Goal: Task Accomplishment & Management: Manage account settings

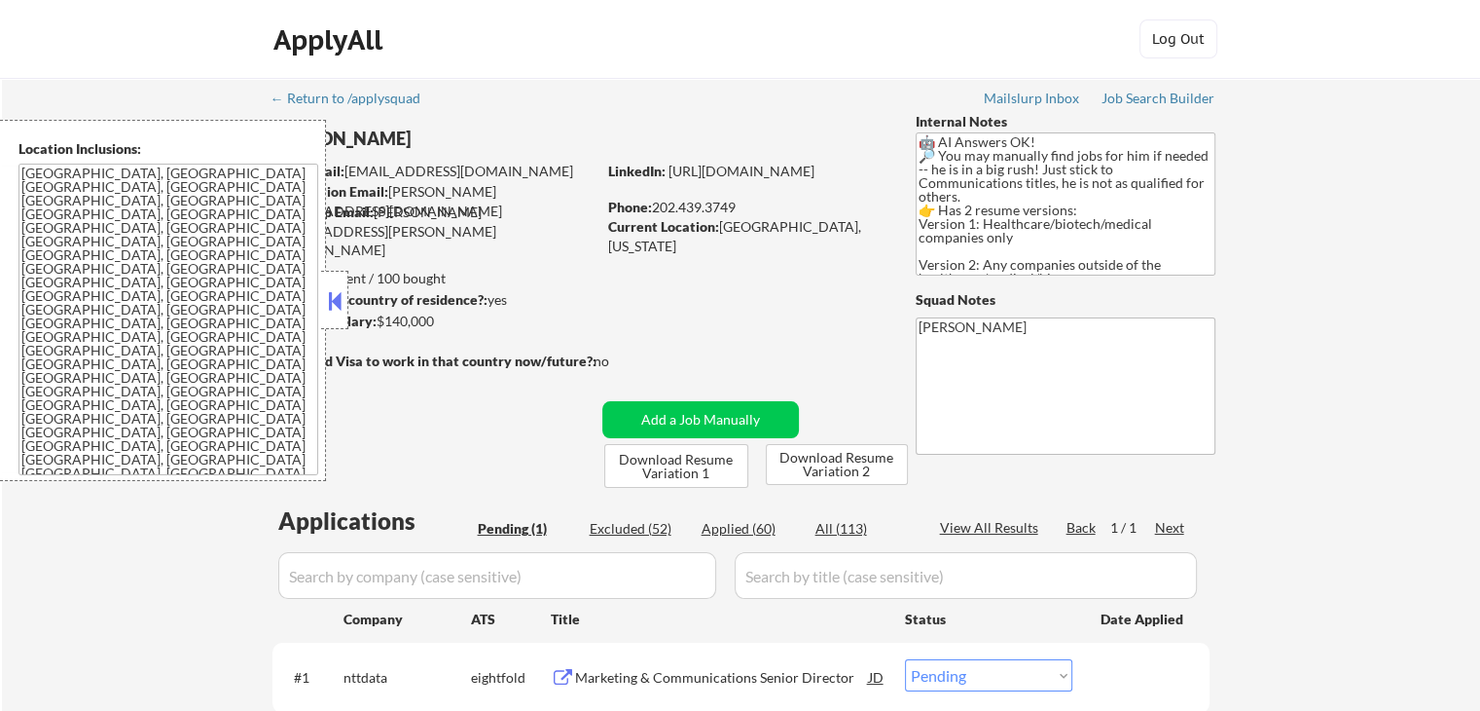
click at [329, 310] on button at bounding box center [334, 300] width 21 height 29
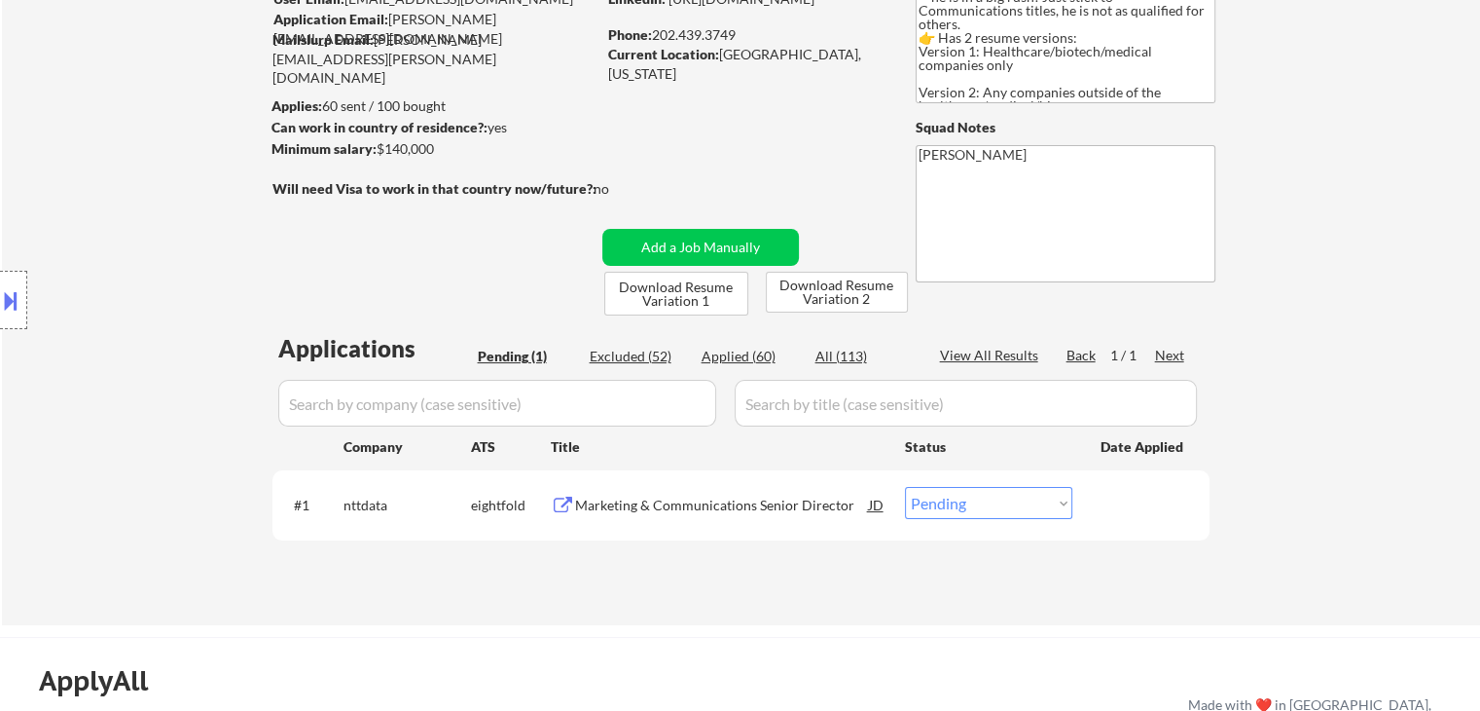
scroll to position [292, 0]
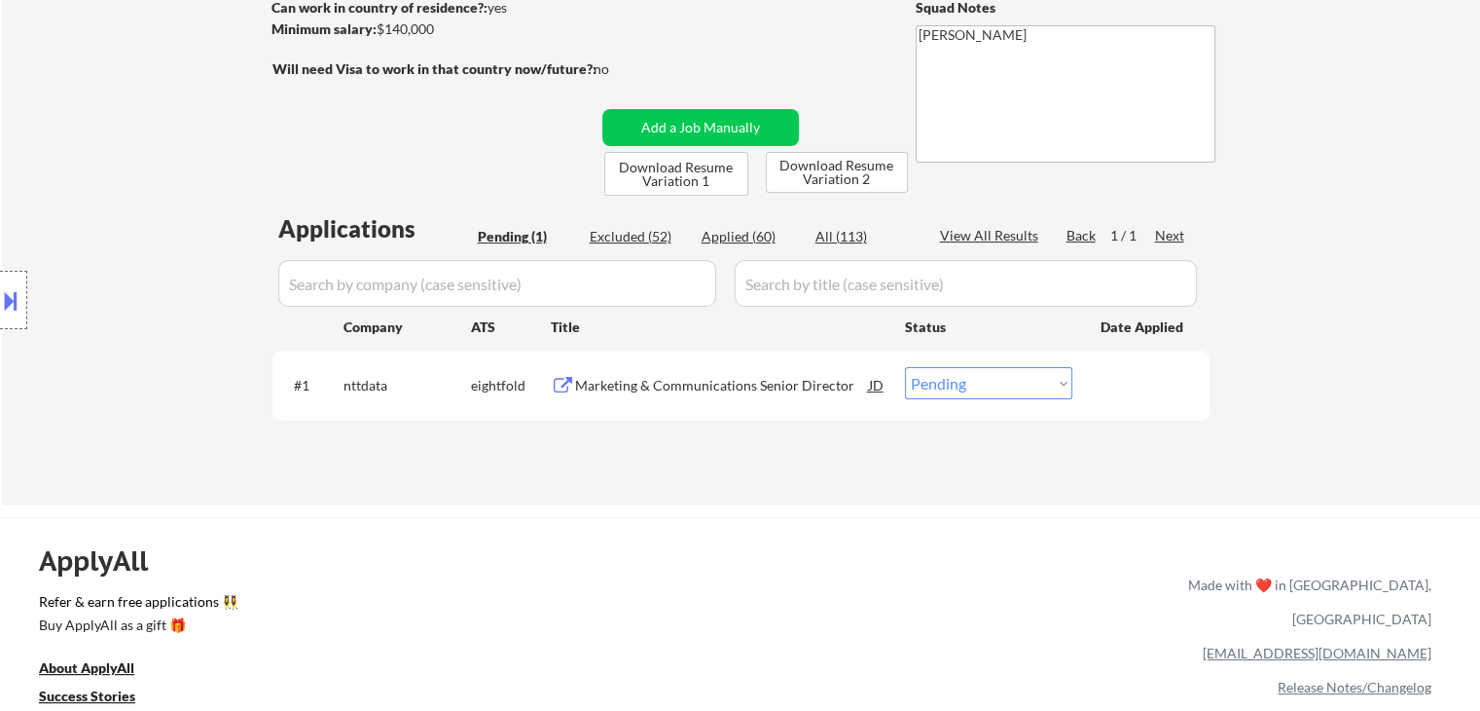
click at [705, 386] on div "Marketing & Communications Senior Director" at bounding box center [722, 385] width 294 height 19
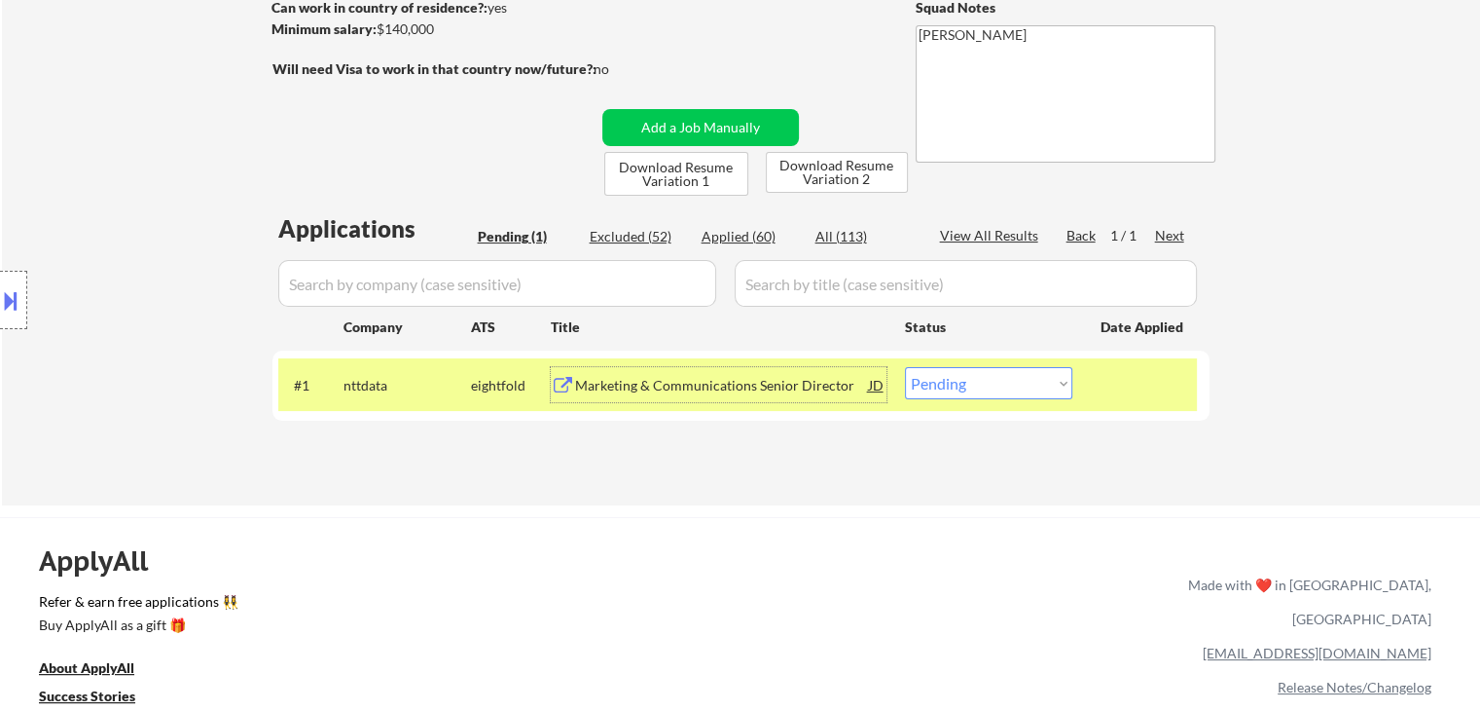
click at [8, 305] on button at bounding box center [10, 300] width 21 height 32
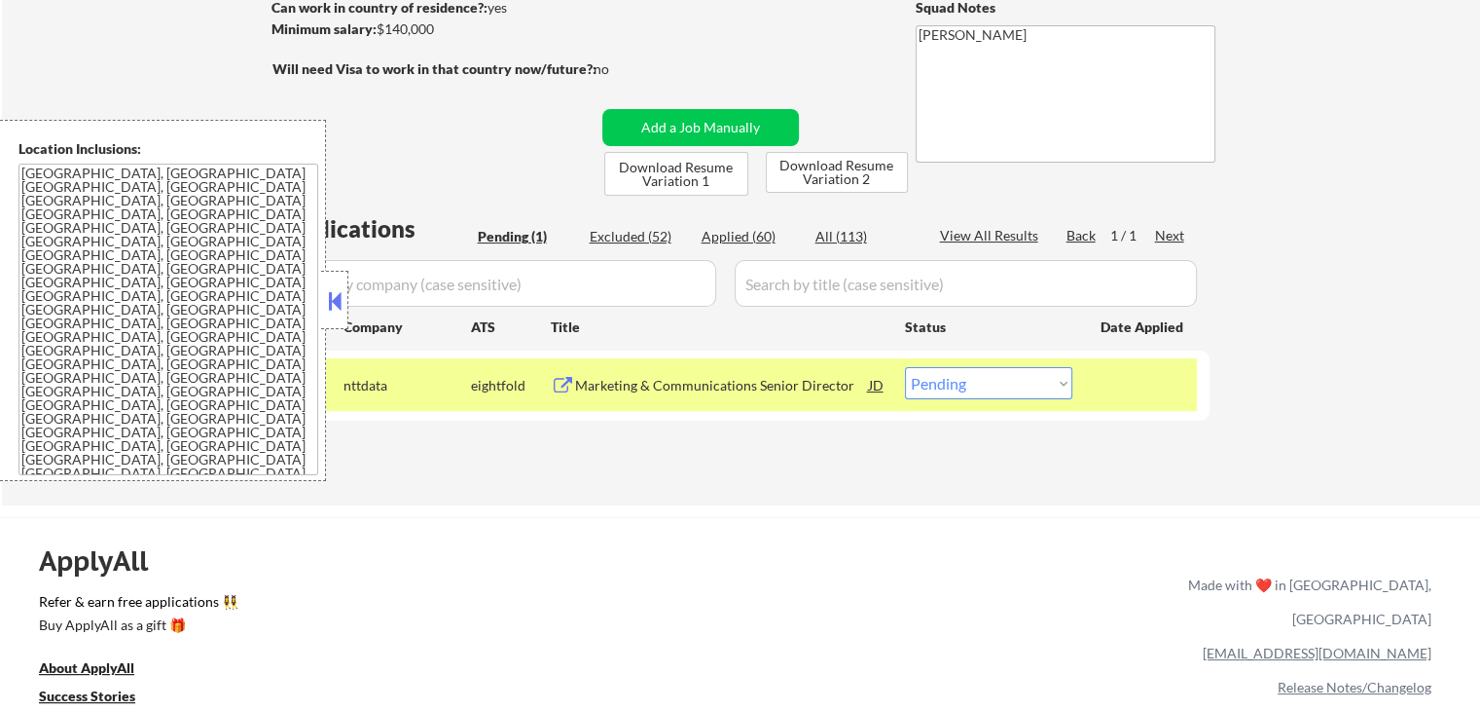
click at [614, 385] on div "Marketing & Communications Senior Director" at bounding box center [722, 385] width 294 height 19
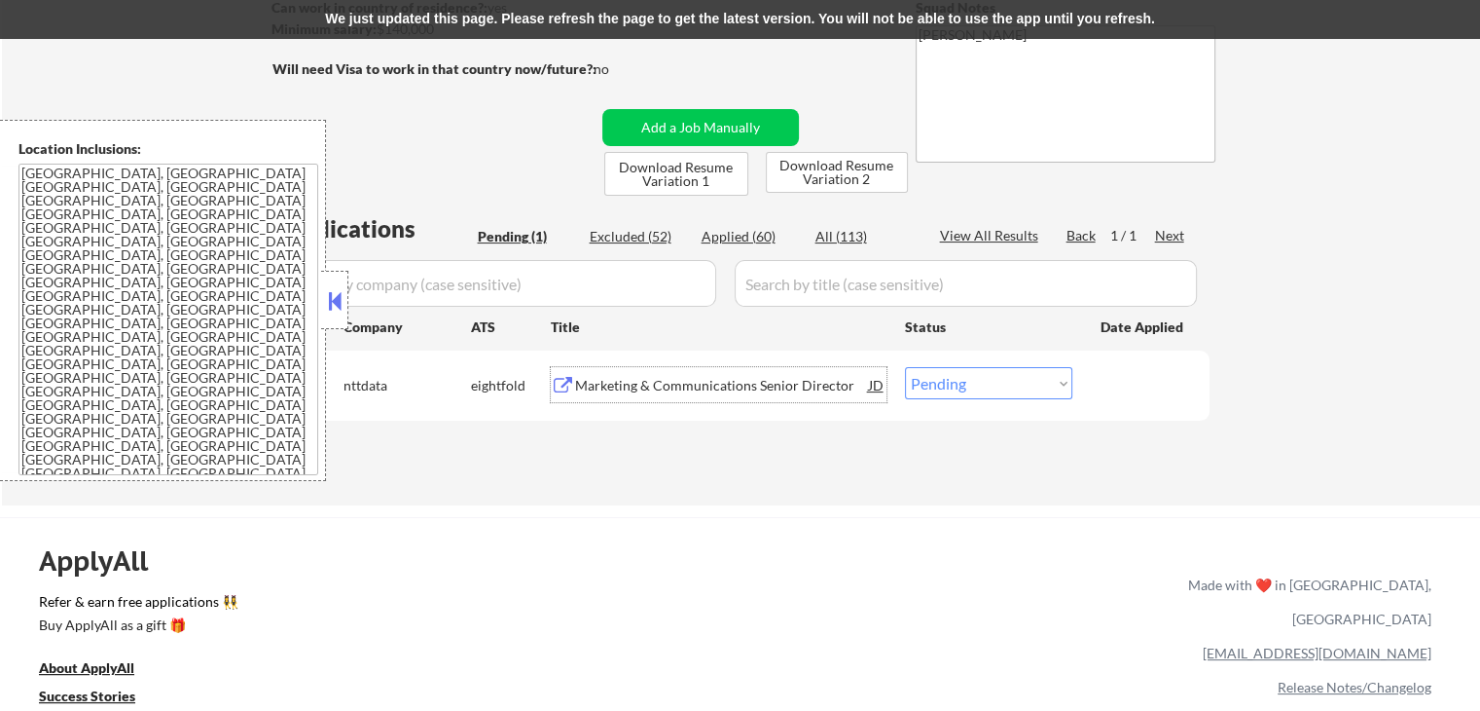
click at [947, 386] on select "Choose an option... Pending Applied Excluded (Questions) Excluded (Expired) Exc…" at bounding box center [988, 383] width 167 height 32
select select ""applied""
click at [905, 367] on select "Choose an option... Pending Applied Excluded (Questions) Excluded (Expired) Exc…" at bounding box center [988, 383] width 167 height 32
click at [342, 310] on button at bounding box center [334, 300] width 21 height 29
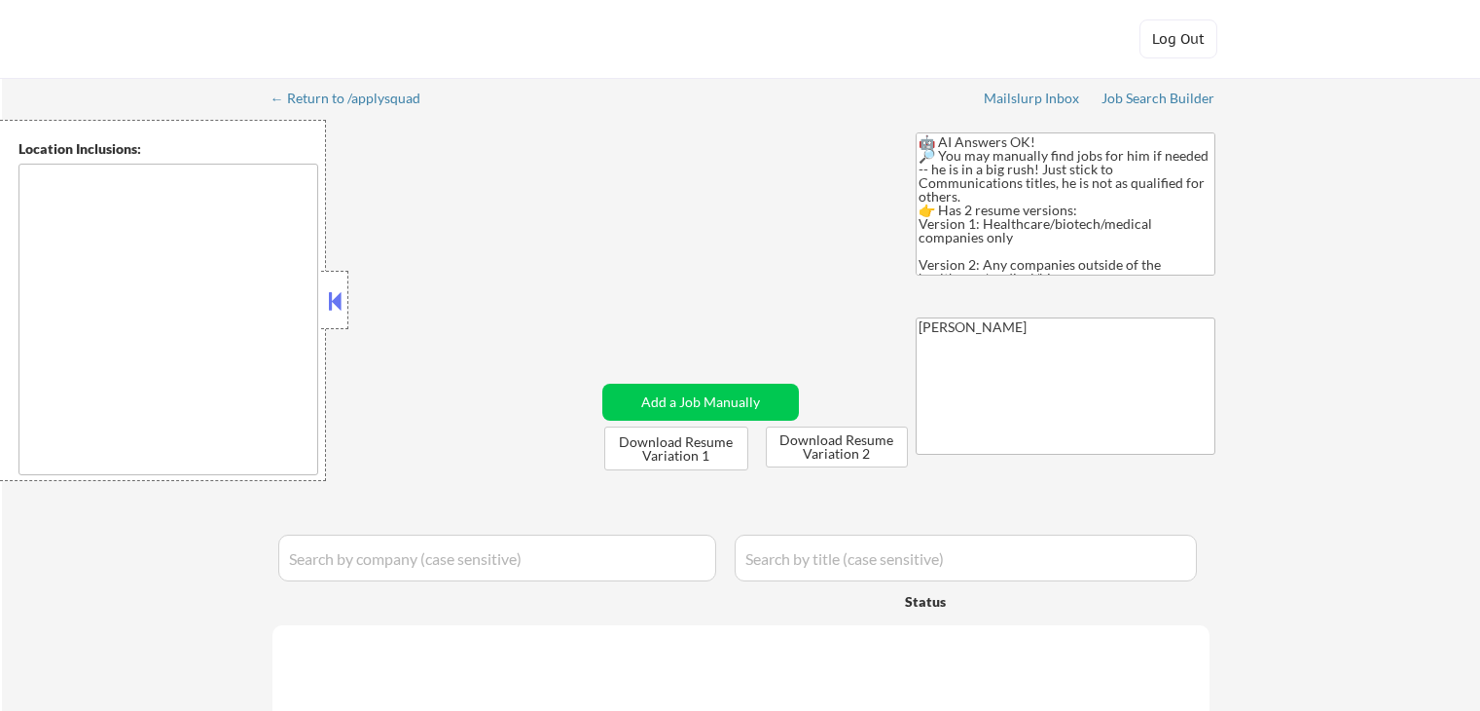
type textarea "[GEOGRAPHIC_DATA], [GEOGRAPHIC_DATA] [GEOGRAPHIC_DATA], [GEOGRAPHIC_DATA] [GEOG…"
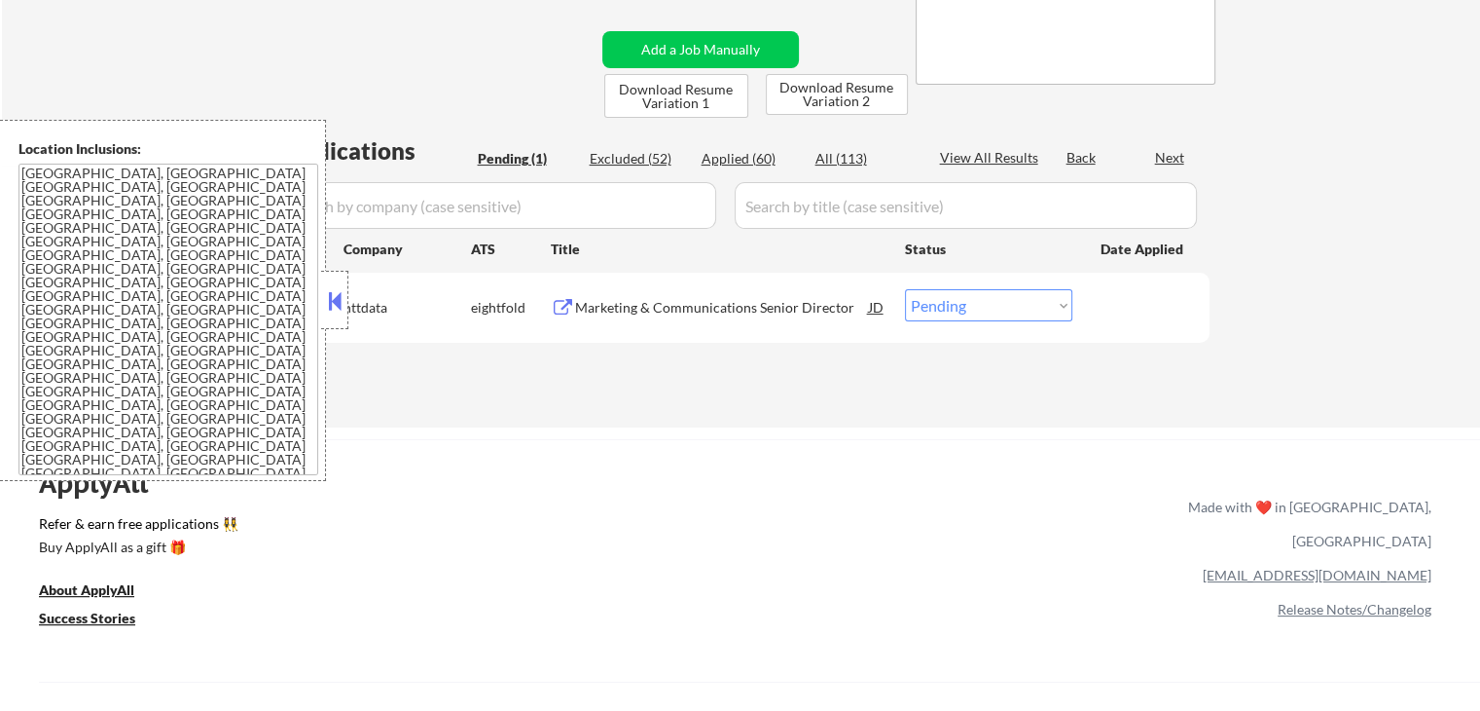
scroll to position [292, 0]
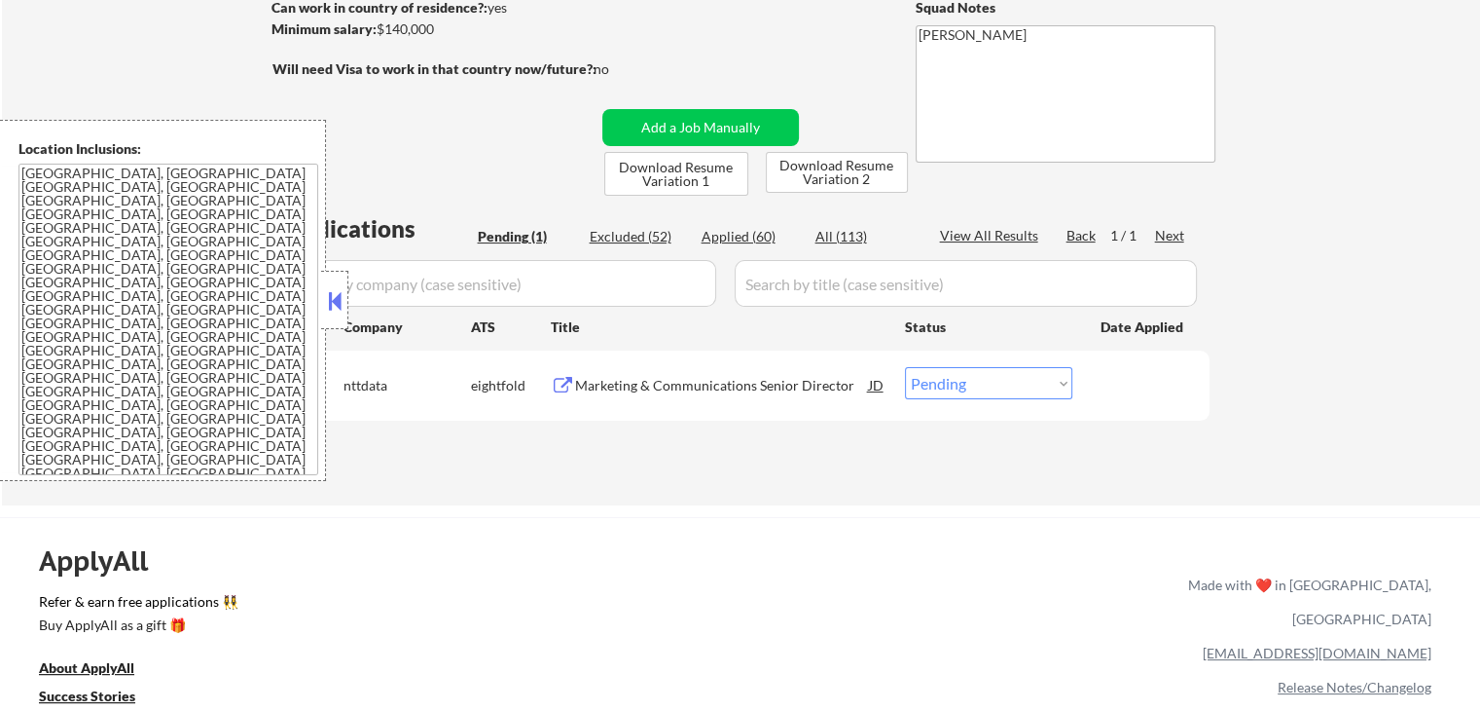
click at [333, 295] on button at bounding box center [334, 300] width 21 height 29
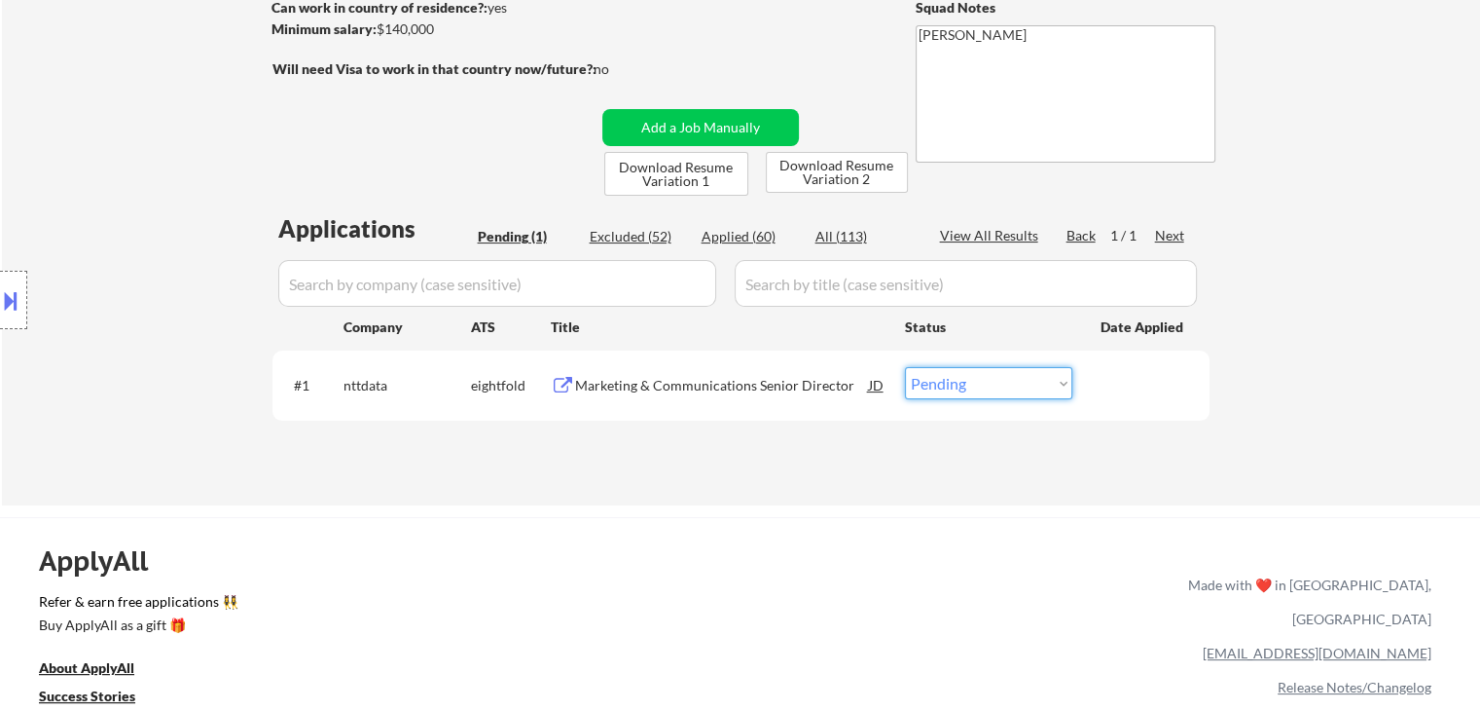
click at [955, 380] on select "Choose an option... Pending Applied Excluded (Questions) Excluded (Expired) Exc…" at bounding box center [988, 383] width 167 height 32
select select ""applied""
click at [905, 367] on select "Choose an option... Pending Applied Excluded (Questions) Excluded (Expired) Exc…" at bounding box center [988, 383] width 167 height 32
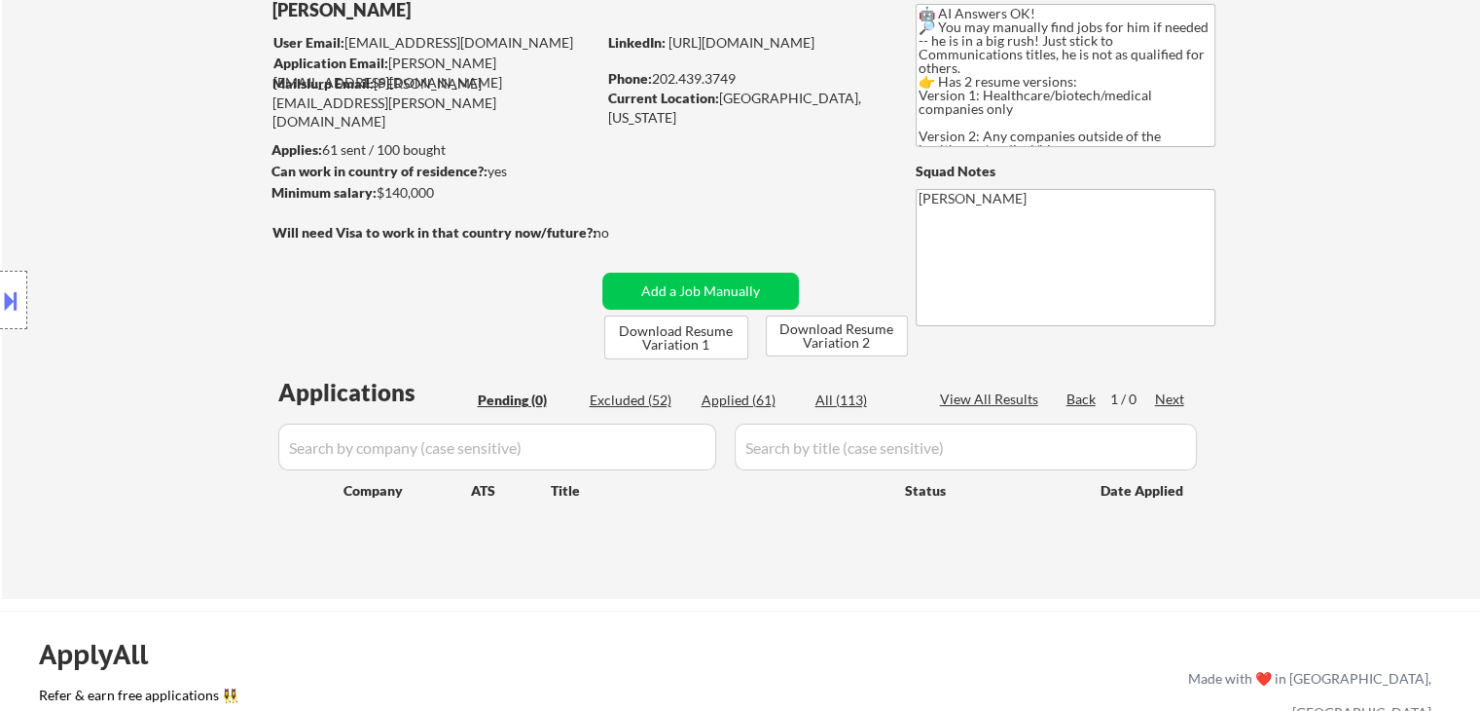
scroll to position [97, 0]
